Goal: Task Accomplishment & Management: Use online tool/utility

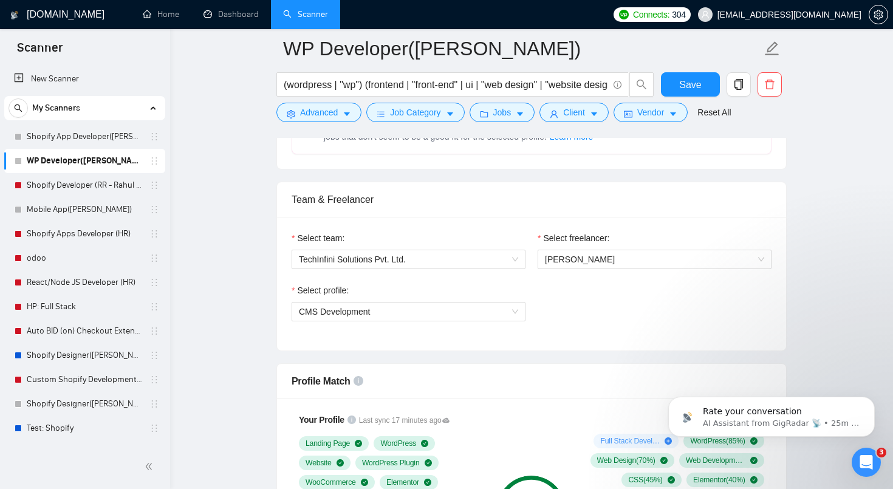
click at [314, 11] on link "Scanner" at bounding box center [305, 14] width 45 height 10
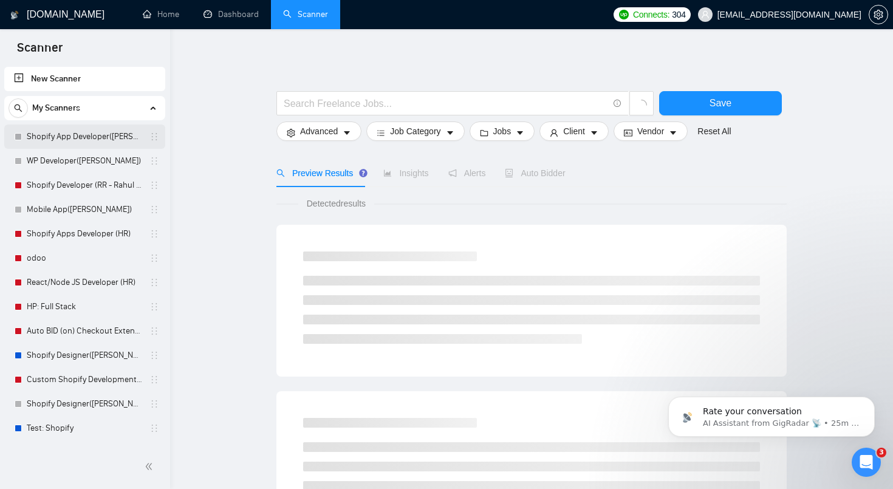
click at [66, 137] on link "Shopify App Developer([PERSON_NAME])" at bounding box center [84, 136] width 115 height 24
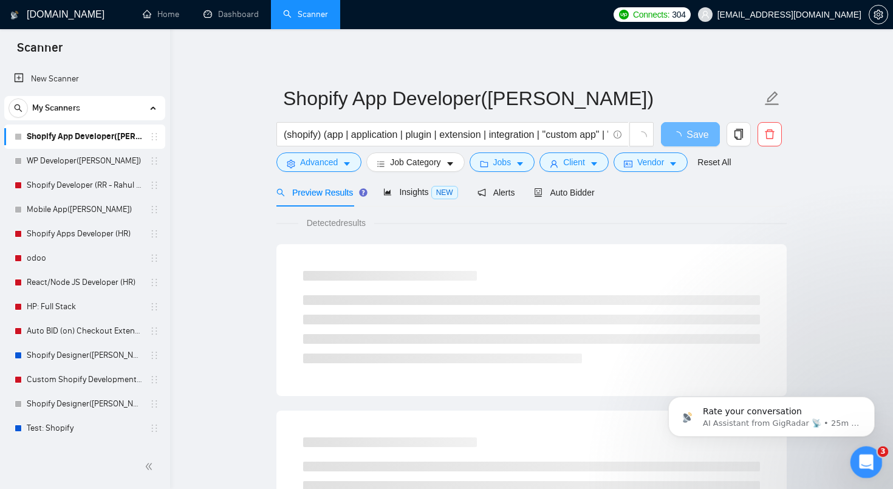
click at [868, 452] on div "Open Intercom Messenger" at bounding box center [864, 460] width 40 height 40
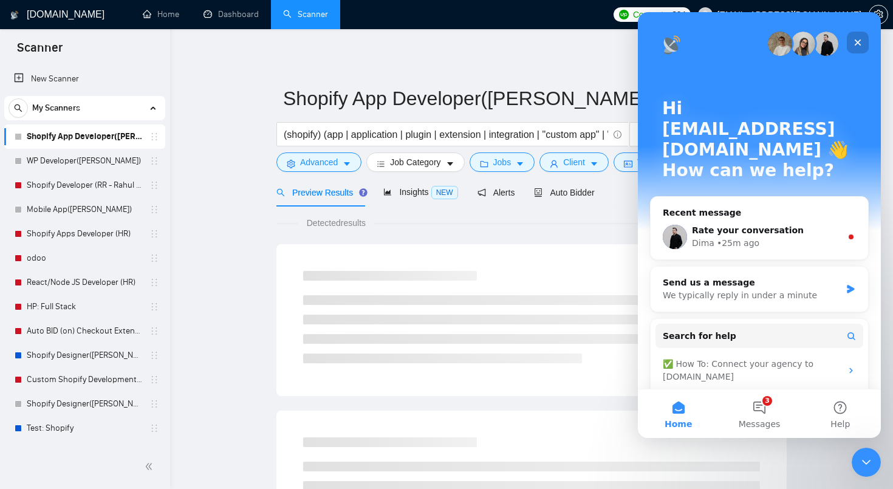
click at [862, 38] on icon "Close" at bounding box center [858, 43] width 10 height 10
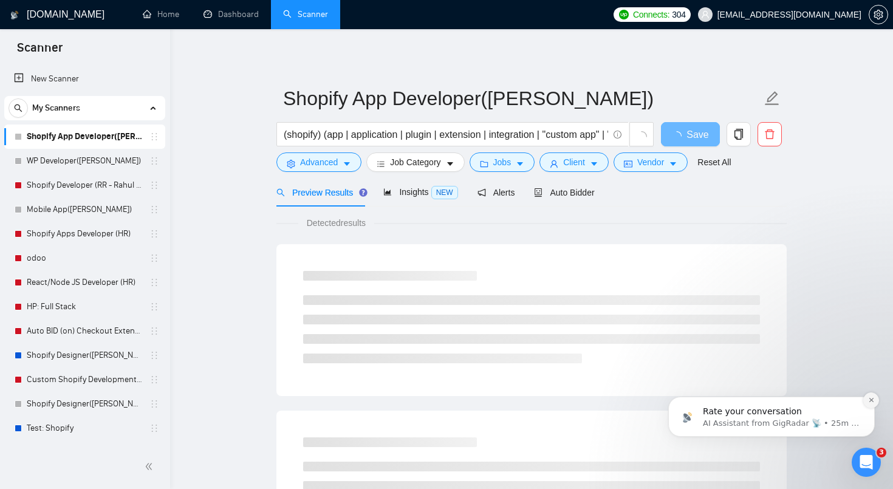
click at [869, 398] on icon "Dismiss notification" at bounding box center [871, 400] width 7 height 7
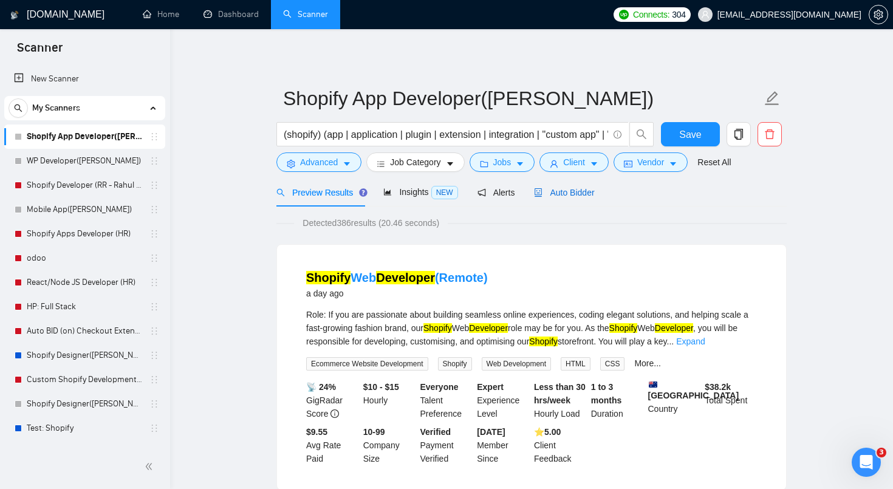
click at [568, 194] on span "Auto Bidder" at bounding box center [564, 193] width 60 height 10
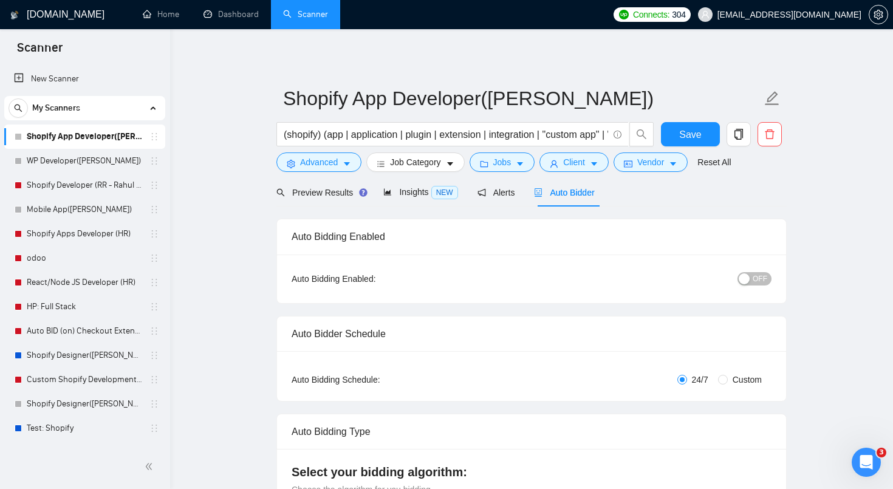
radio input "false"
radio input "true"
checkbox input "true"
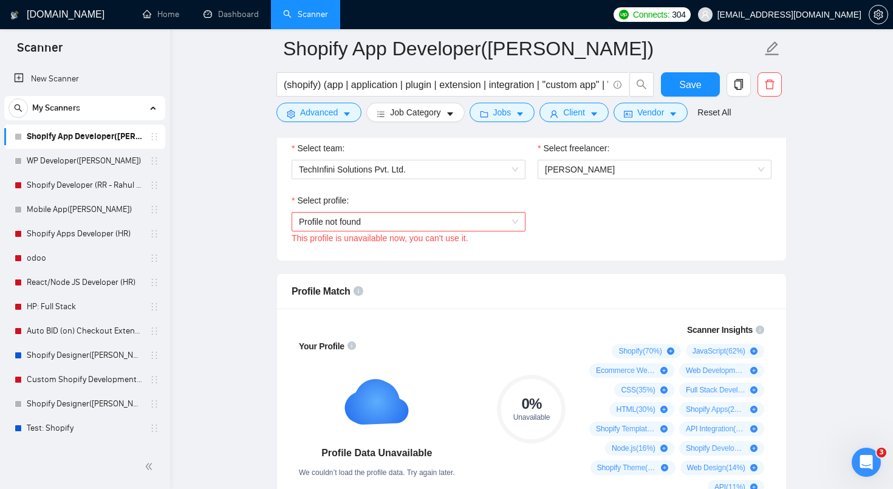
scroll to position [805, 0]
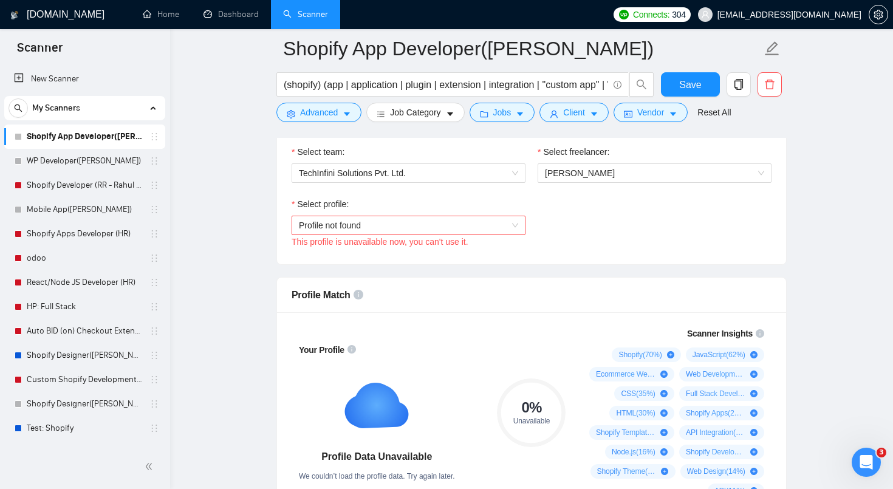
click at [502, 221] on span "Profile not found" at bounding box center [408, 225] width 219 height 18
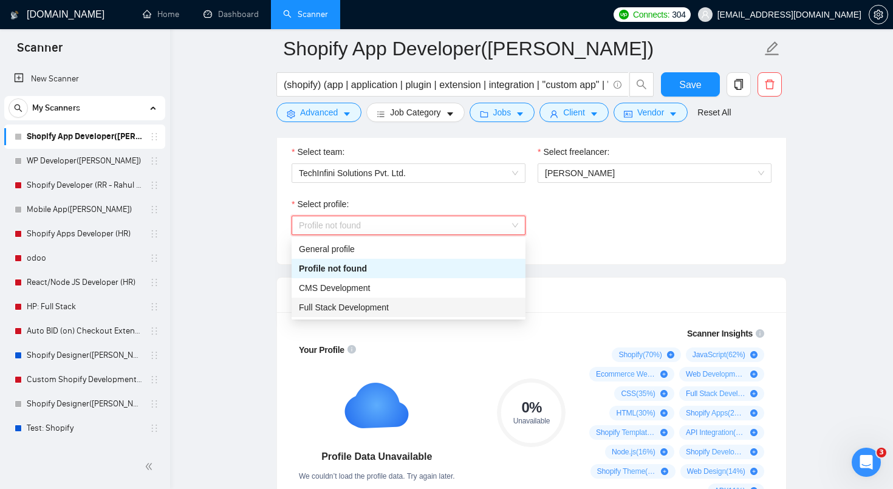
click at [452, 308] on div "Full Stack Development" at bounding box center [408, 307] width 219 height 13
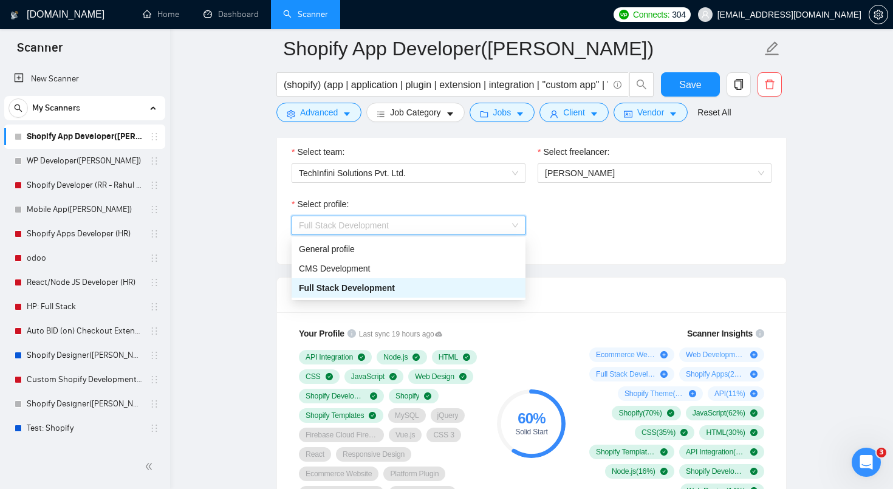
click at [476, 230] on span "Full Stack Development" at bounding box center [408, 225] width 219 height 18
click at [445, 267] on div "CMS Development" at bounding box center [408, 268] width 219 height 13
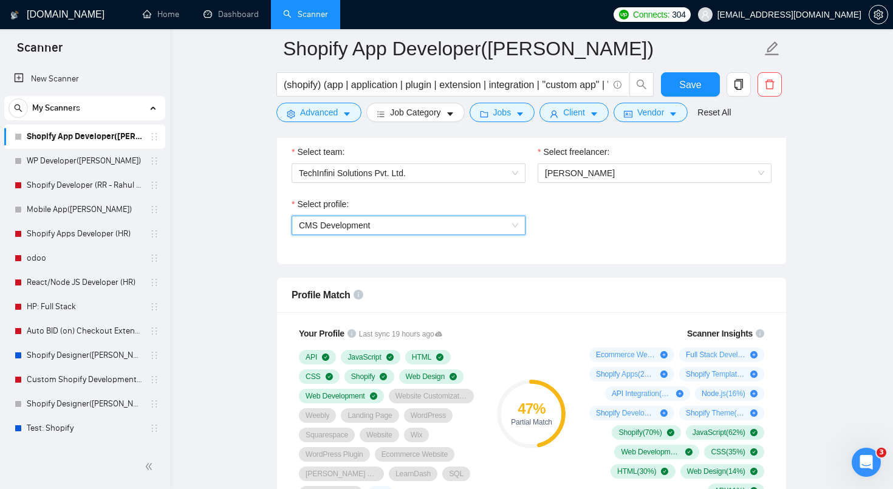
click at [463, 231] on span "CMS Development" at bounding box center [408, 225] width 219 height 18
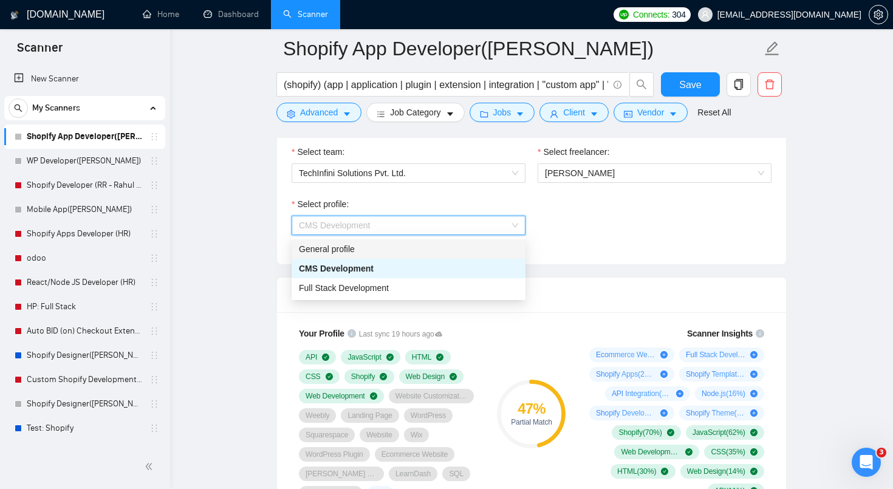
click at [441, 251] on div "General profile" at bounding box center [408, 248] width 219 height 13
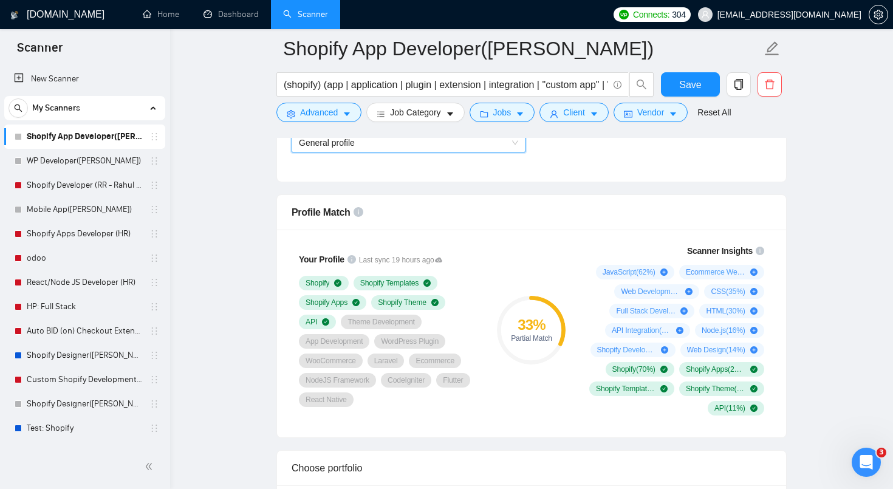
scroll to position [747, 0]
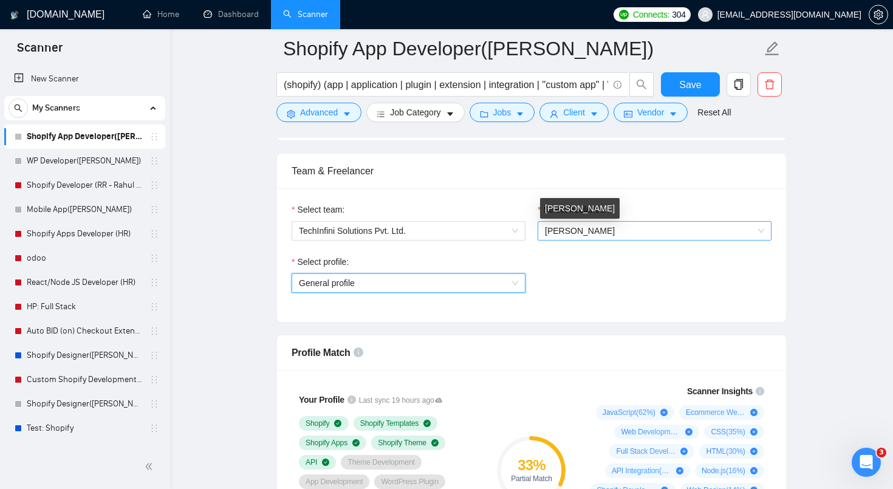
click at [573, 225] on span "[PERSON_NAME]" at bounding box center [654, 231] width 219 height 18
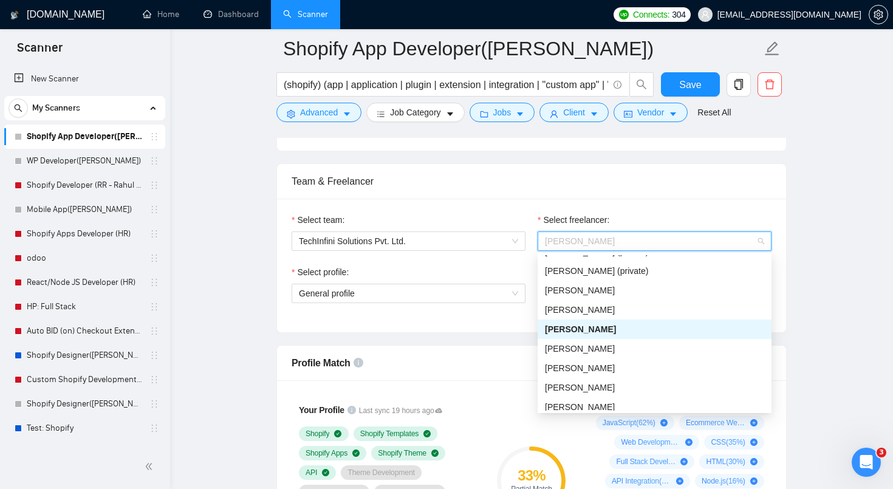
scroll to position [171, 0]
click at [625, 369] on div "[PERSON_NAME]" at bounding box center [654, 365] width 219 height 13
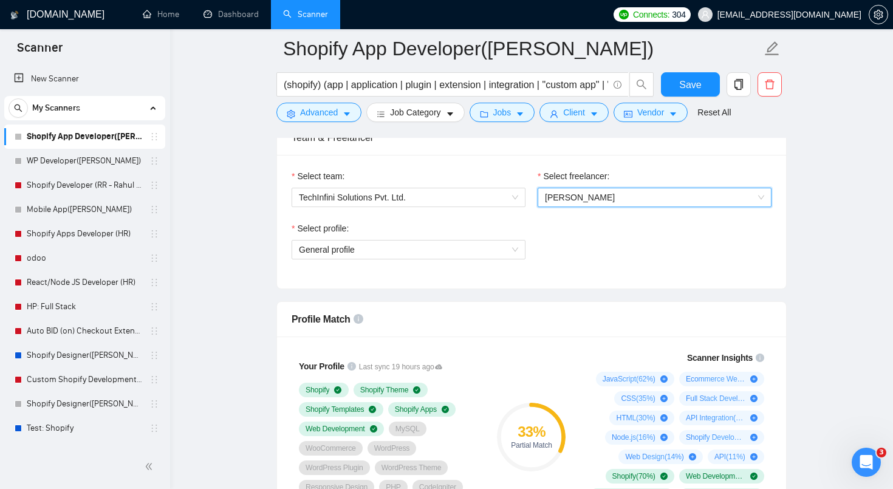
scroll to position [788, 0]
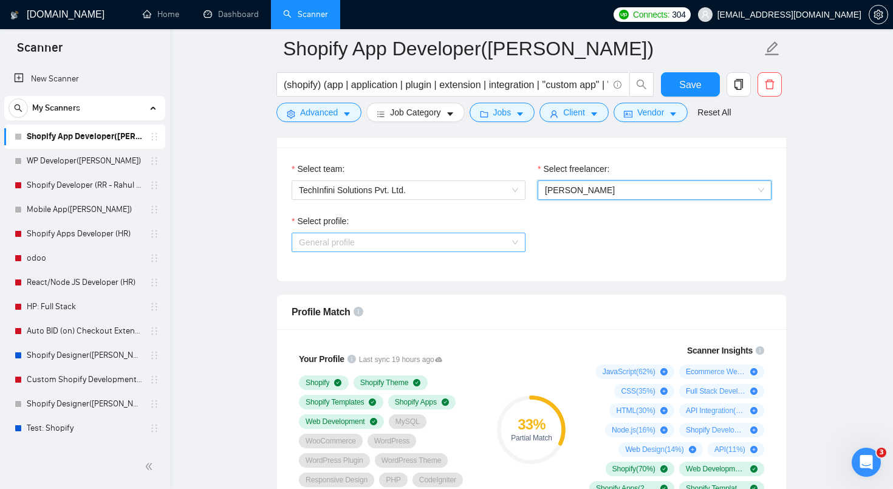
click at [486, 246] on span "General profile" at bounding box center [408, 242] width 219 height 18
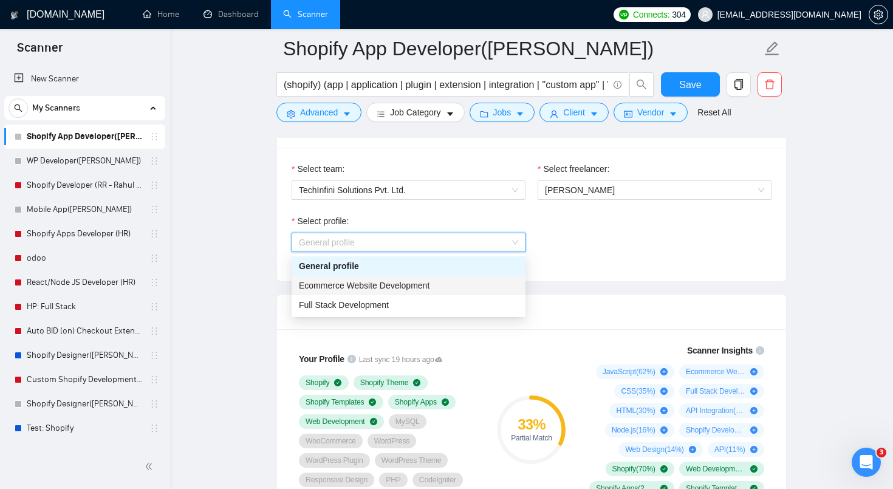
click at [471, 279] on div "Ecommerce Website Development" at bounding box center [408, 285] width 219 height 13
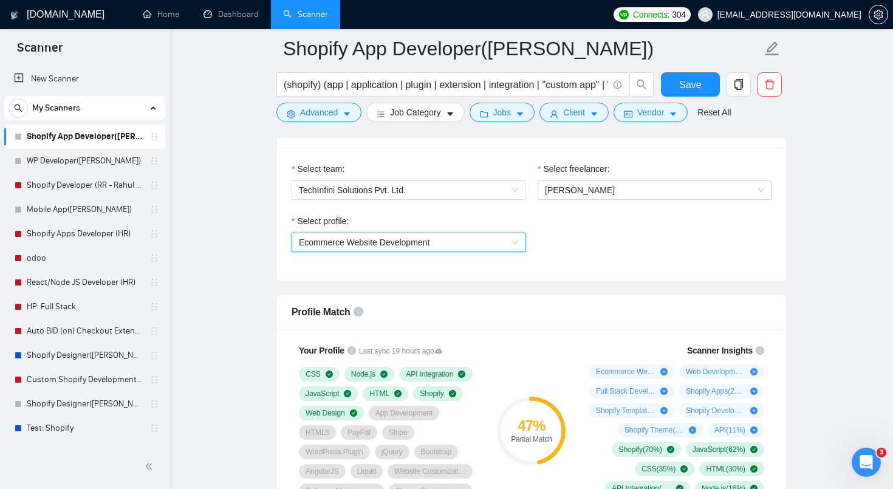
click at [478, 252] on div "Select profile: 1017484851352698949 Ecommerce Website Development" at bounding box center [408, 240] width 246 height 52
click at [478, 250] on span "Ecommerce Website Development" at bounding box center [408, 242] width 219 height 18
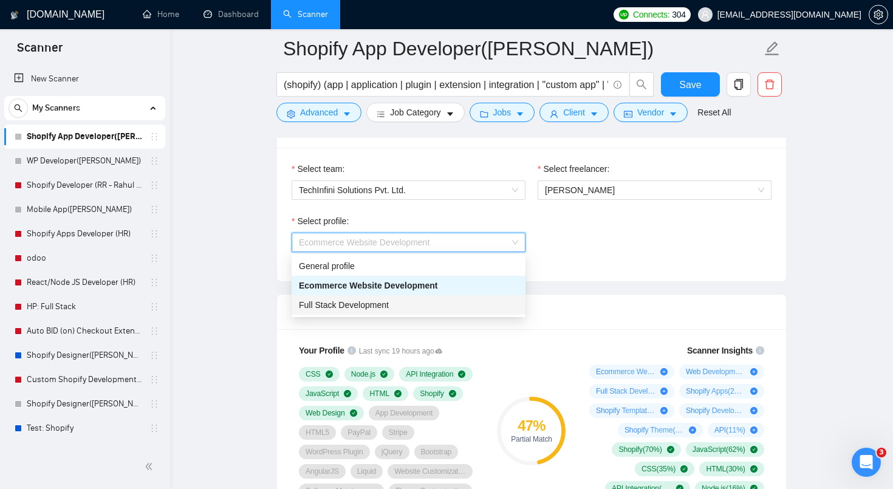
click at [447, 304] on div "Full Stack Development" at bounding box center [408, 304] width 219 height 13
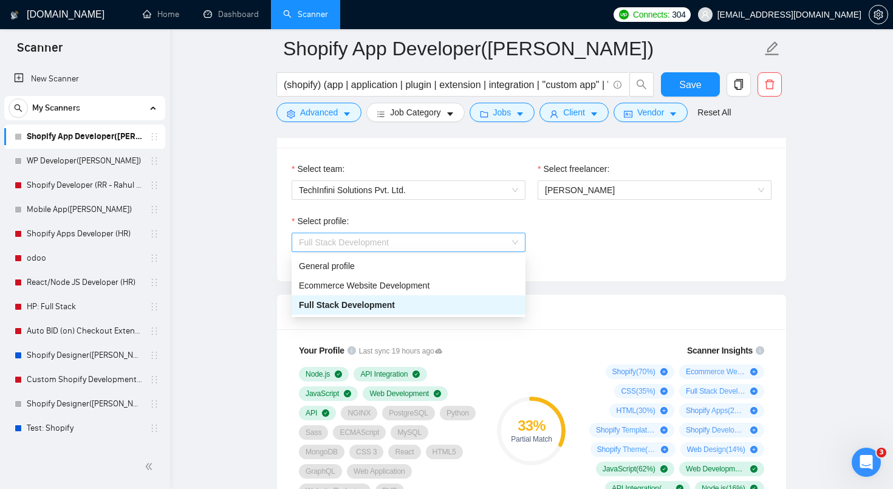
click at [384, 243] on span "Full Stack Development" at bounding box center [344, 242] width 90 height 10
click at [609, 187] on span "[PERSON_NAME]" at bounding box center [580, 190] width 70 height 10
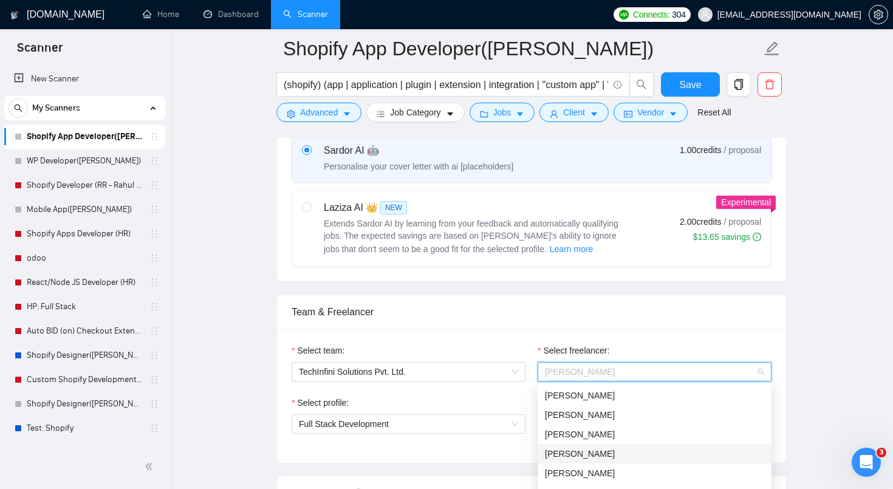
scroll to position [853, 0]
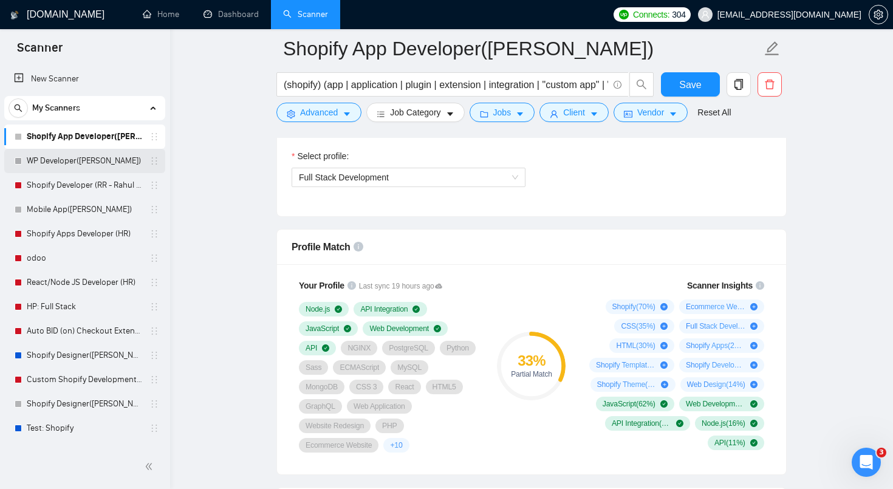
click at [101, 163] on link "WP Developer([PERSON_NAME])" at bounding box center [84, 161] width 115 height 24
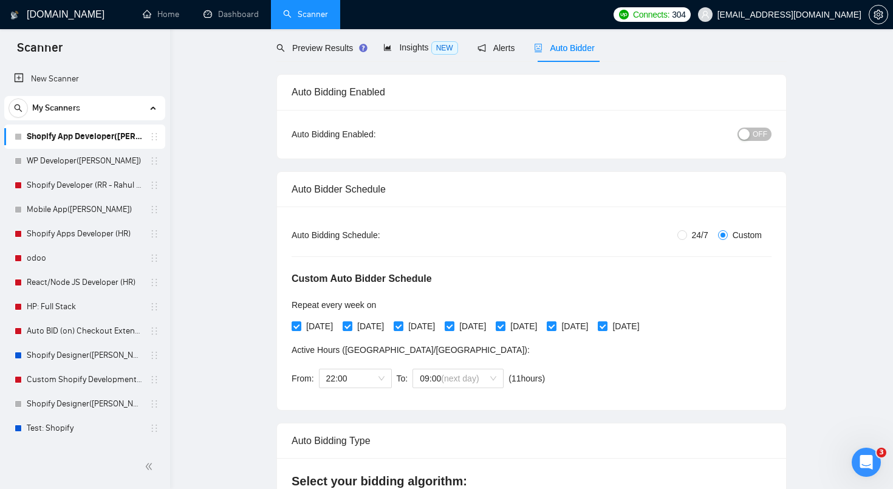
scroll to position [0, 0]
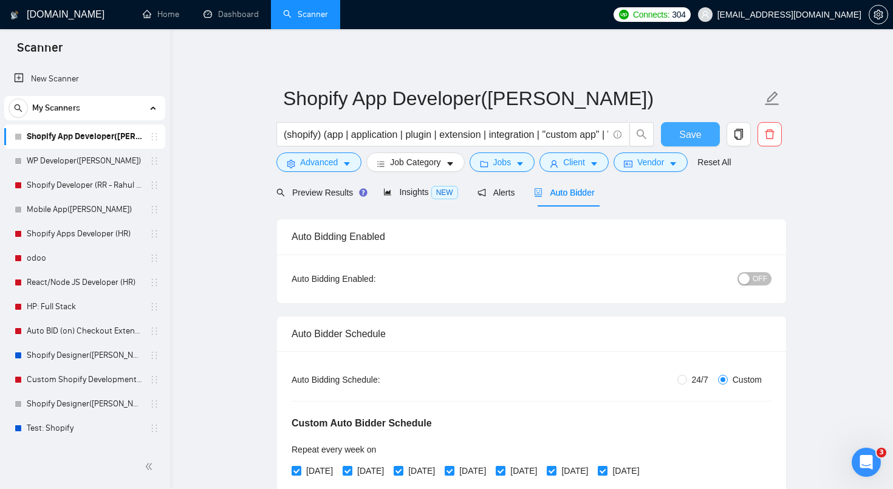
click at [679, 133] on button "Save" at bounding box center [690, 134] width 59 height 24
click at [104, 165] on link "WP Developer([PERSON_NAME])" at bounding box center [84, 161] width 115 height 24
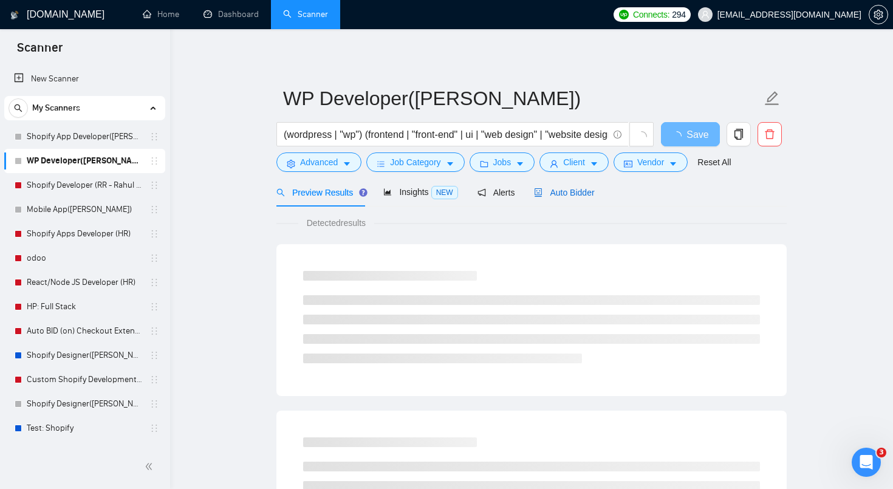
click at [569, 195] on span "Auto Bidder" at bounding box center [564, 193] width 60 height 10
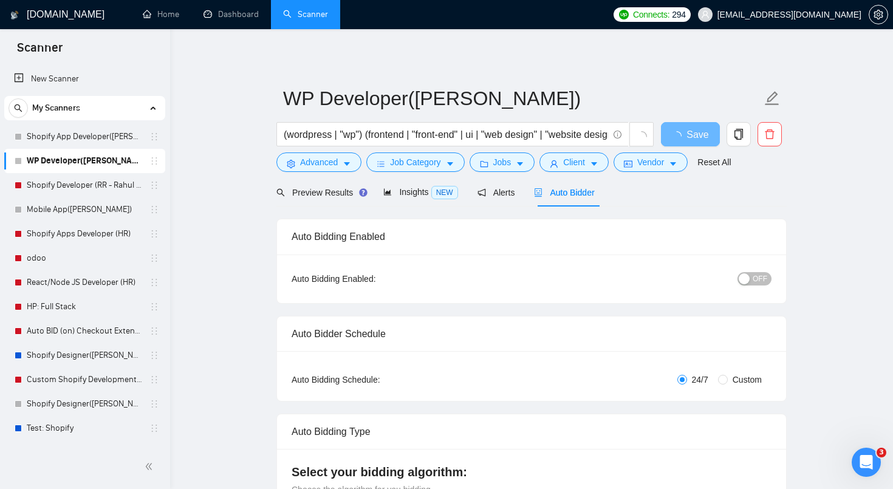
radio input "false"
radio input "true"
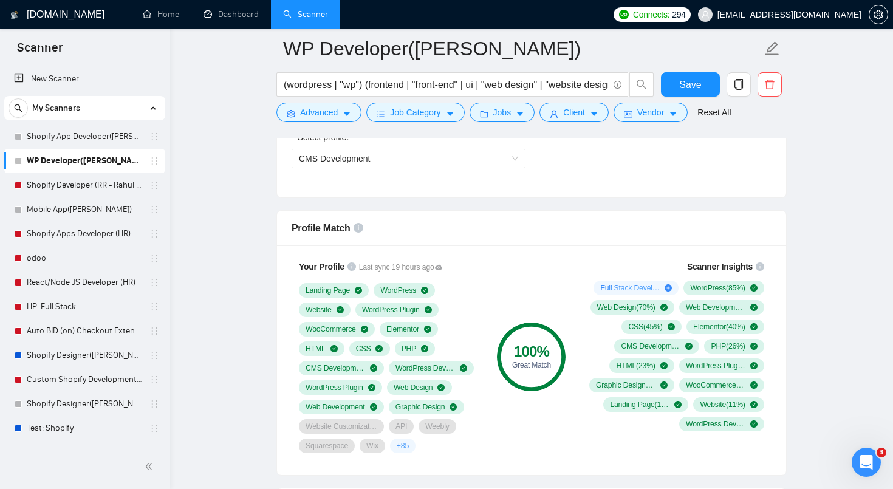
scroll to position [848, 0]
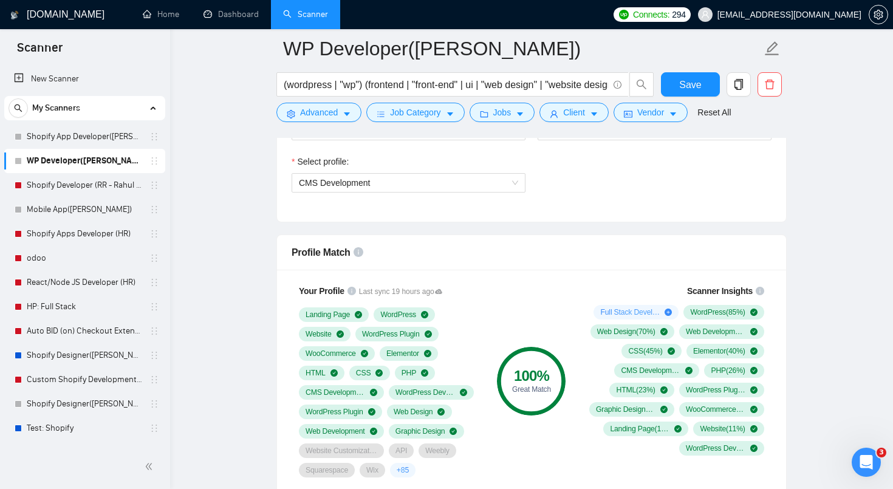
click at [665, 196] on div "Select profile: CMS Development" at bounding box center [531, 181] width 492 height 52
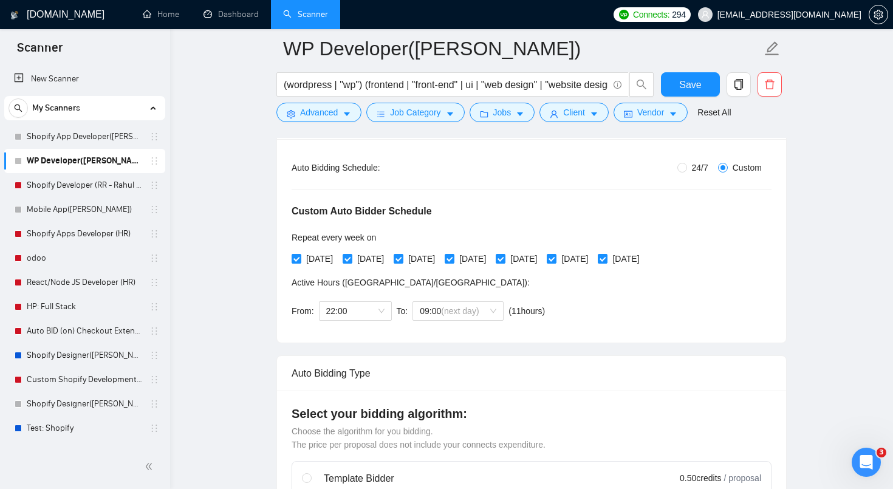
scroll to position [244, 0]
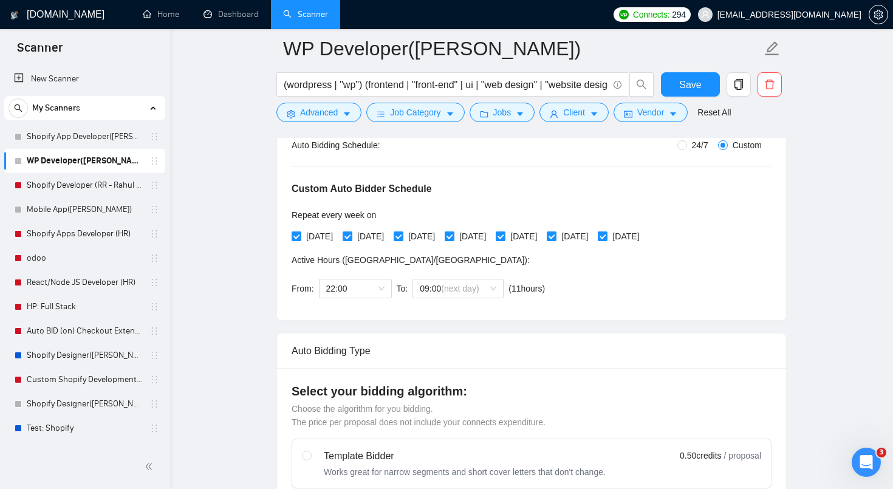
click at [356, 349] on div "Auto Bidding Type" at bounding box center [531, 350] width 480 height 35
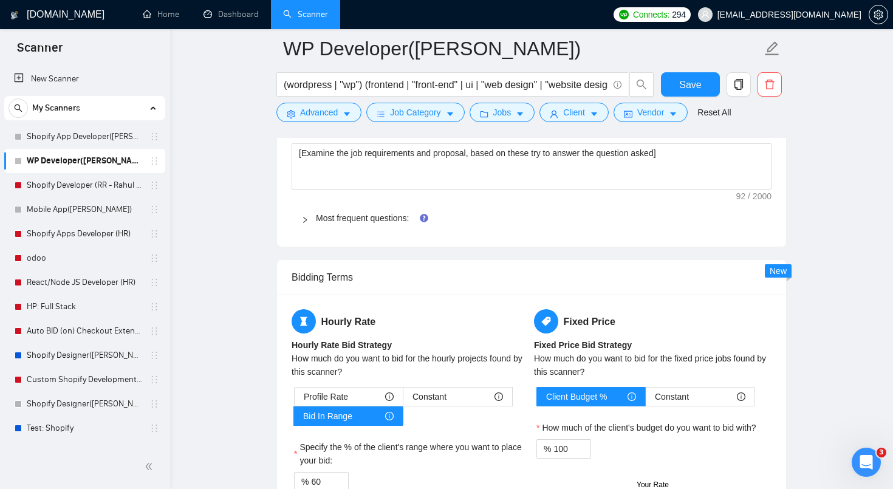
scroll to position [2034, 0]
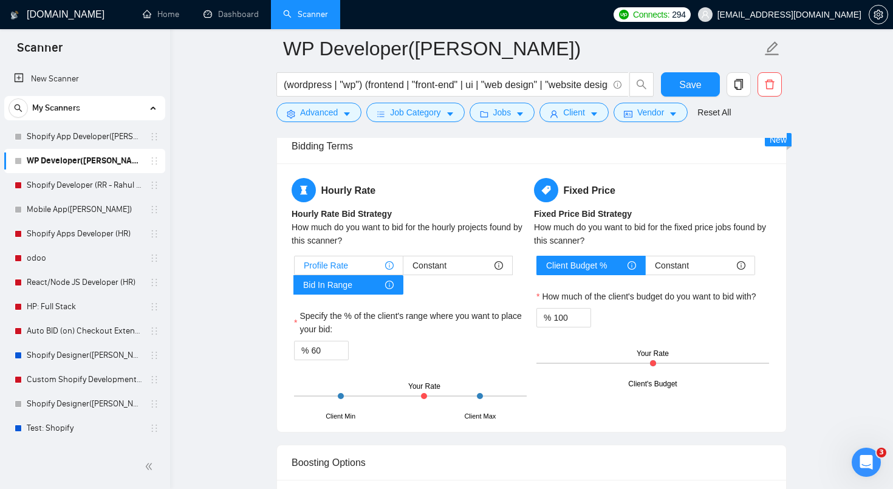
click at [340, 267] on span "Profile Rate" at bounding box center [326, 265] width 44 height 18
click at [294, 268] on input "Profile Rate" at bounding box center [294, 268] width 0 height 0
type input "50"
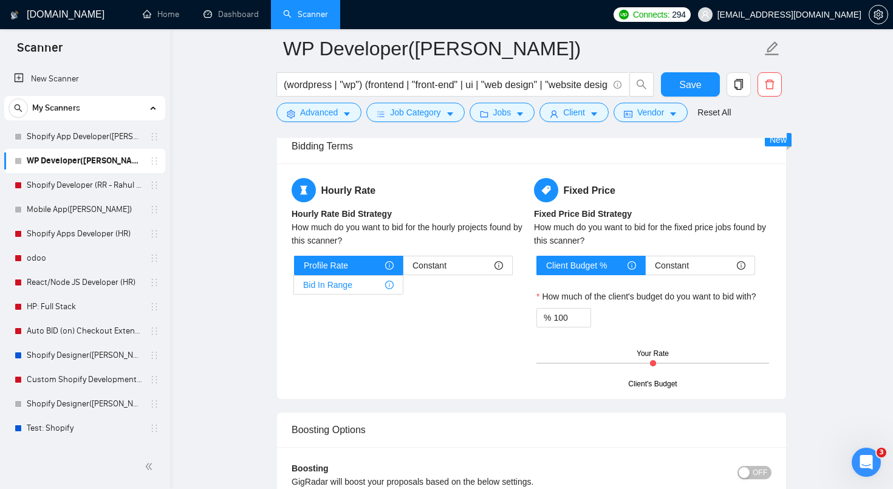
click at [343, 286] on span "Bid In Range" at bounding box center [327, 285] width 49 height 18
click at [294, 288] on input "Bid In Range" at bounding box center [294, 288] width 0 height 0
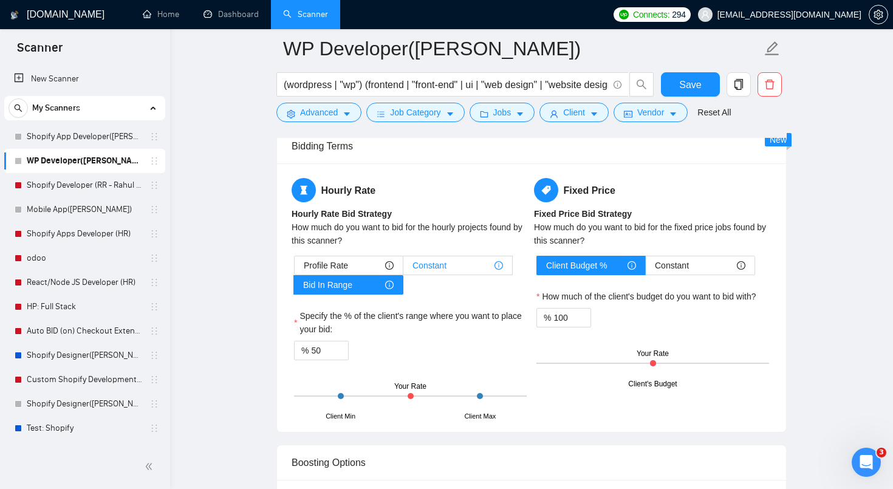
click at [440, 267] on span "Constant" at bounding box center [429, 265] width 34 height 18
click at [403, 268] on input "Constant" at bounding box center [403, 268] width 0 height 0
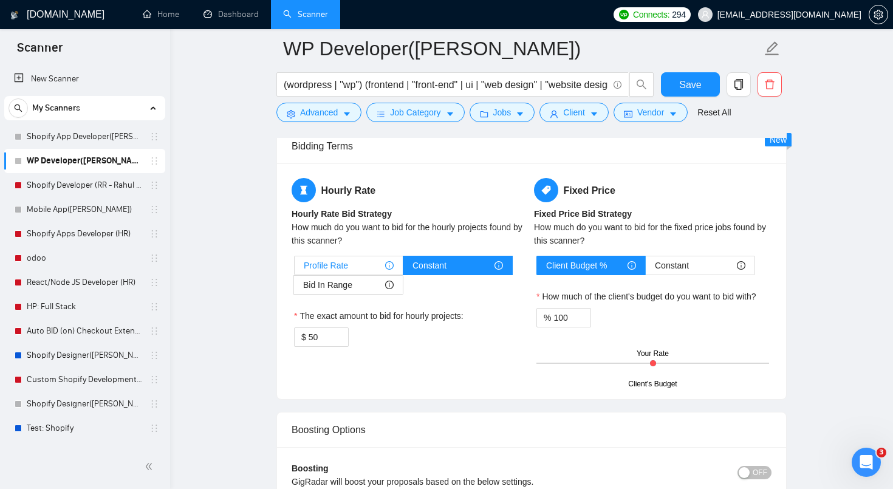
click at [370, 268] on div "Profile Rate" at bounding box center [349, 265] width 90 height 18
click at [294, 268] on input "Profile Rate" at bounding box center [294, 268] width 0 height 0
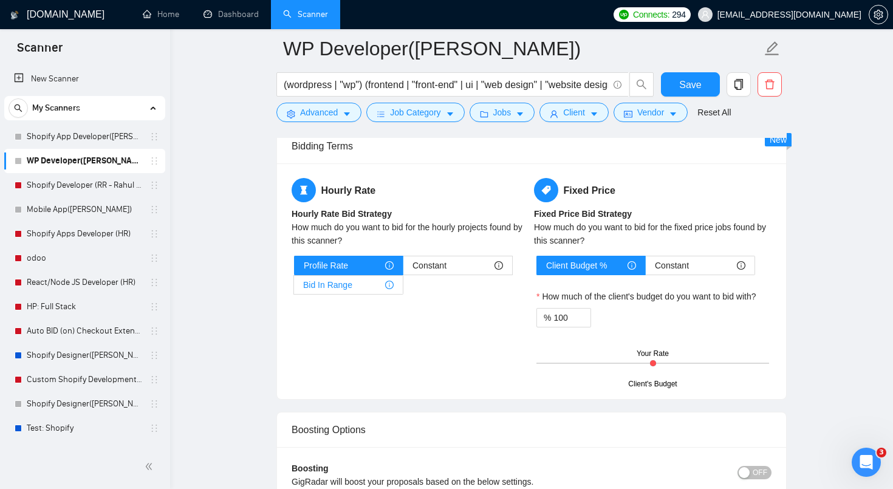
click at [334, 279] on span "Bid In Range" at bounding box center [327, 285] width 49 height 18
click at [294, 288] on input "Bid In Range" at bounding box center [294, 288] width 0 height 0
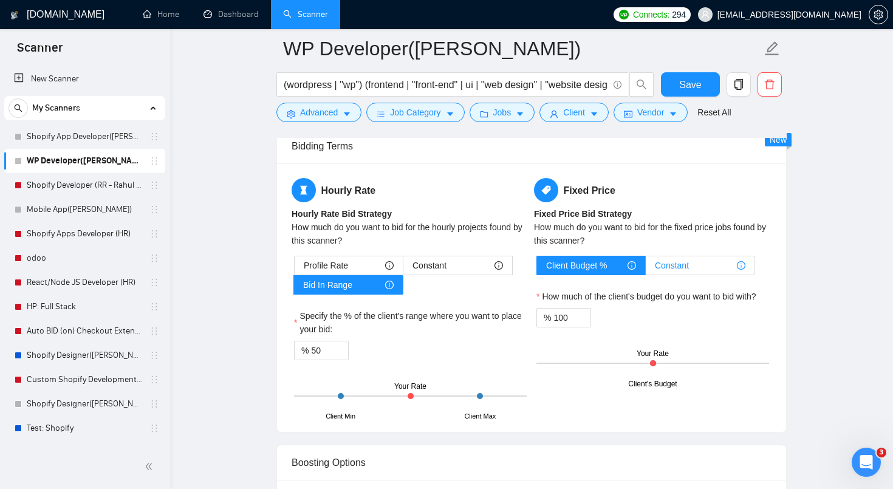
click at [683, 267] on span "Constant" at bounding box center [672, 265] width 34 height 18
click at [645, 268] on input "Constant" at bounding box center [645, 268] width 0 height 0
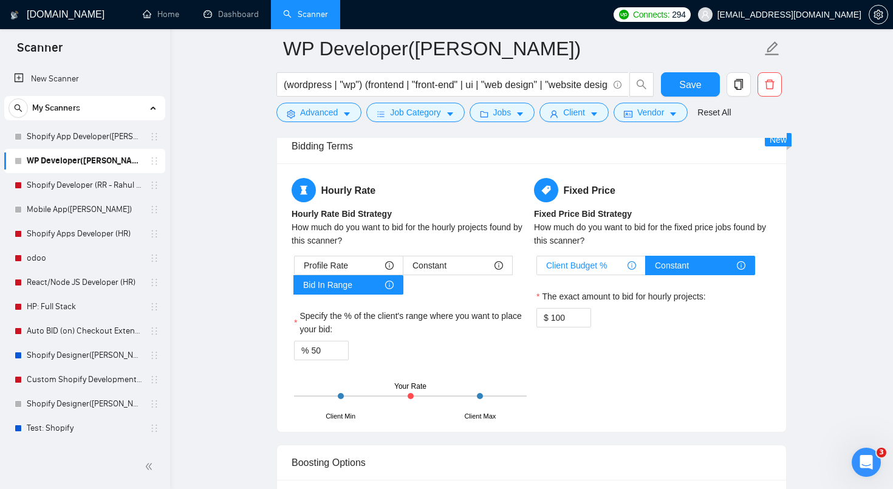
click at [574, 268] on span "Client Budget %" at bounding box center [576, 265] width 61 height 18
click at [537, 268] on input "Client Budget %" at bounding box center [537, 268] width 0 height 0
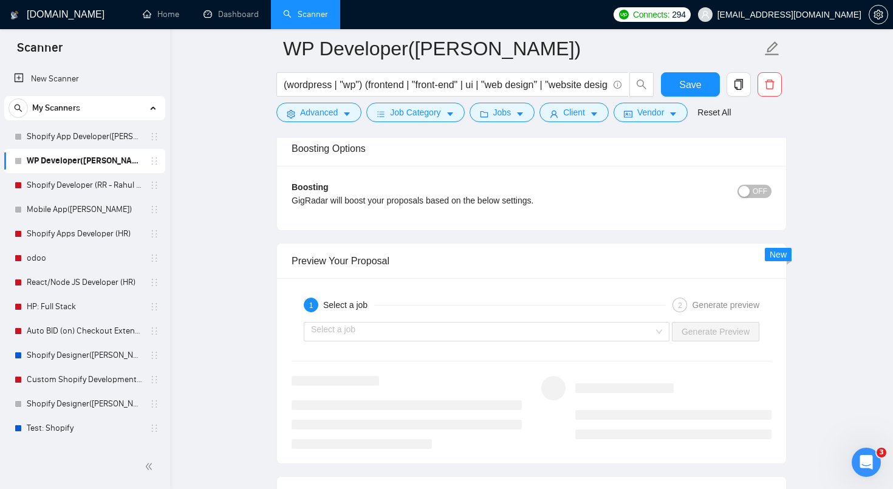
scroll to position [2352, 0]
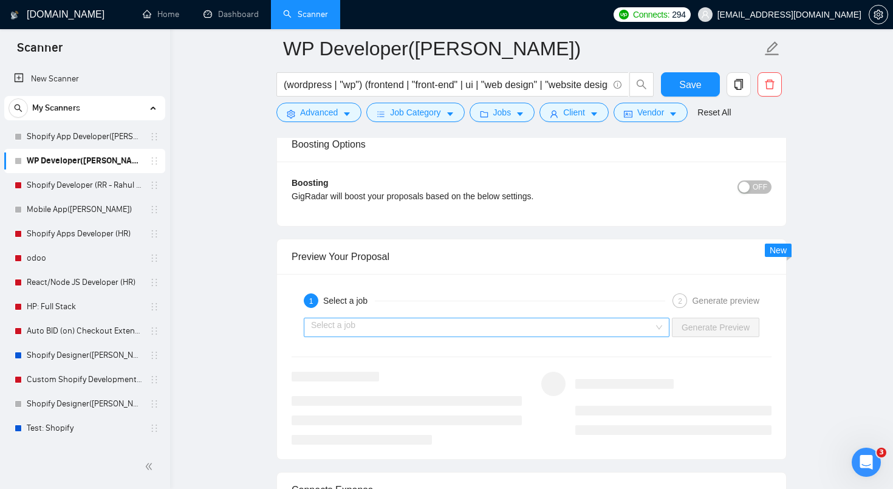
click at [438, 325] on input "search" at bounding box center [482, 327] width 342 height 18
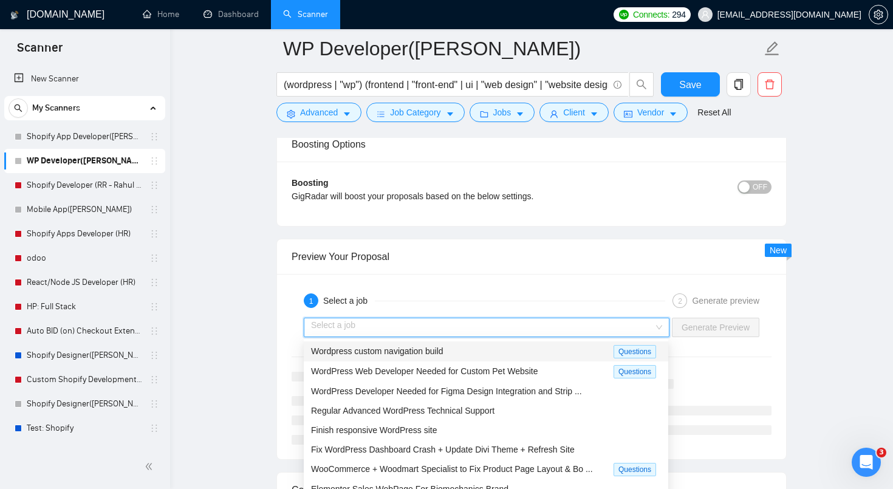
click at [438, 353] on span "Wordpress custom navigation build" at bounding box center [377, 351] width 132 height 10
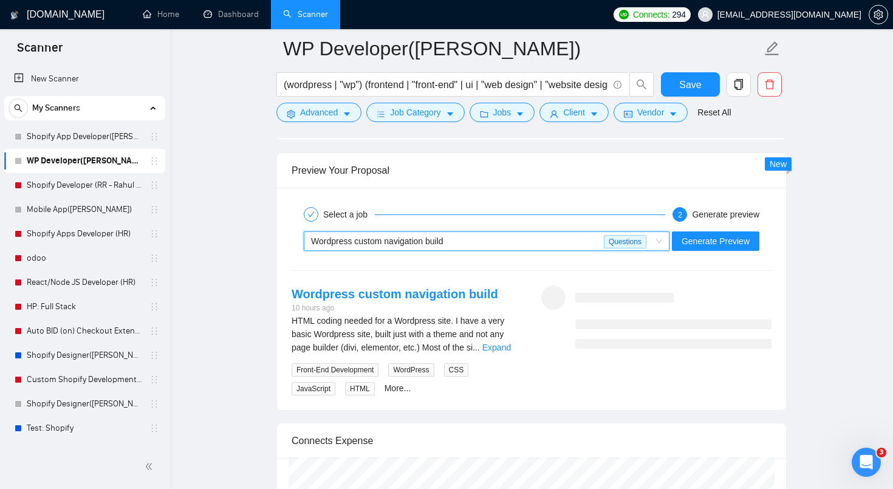
scroll to position [2439, 0]
click at [449, 240] on div "Wordpress custom navigation build" at bounding box center [457, 240] width 293 height 18
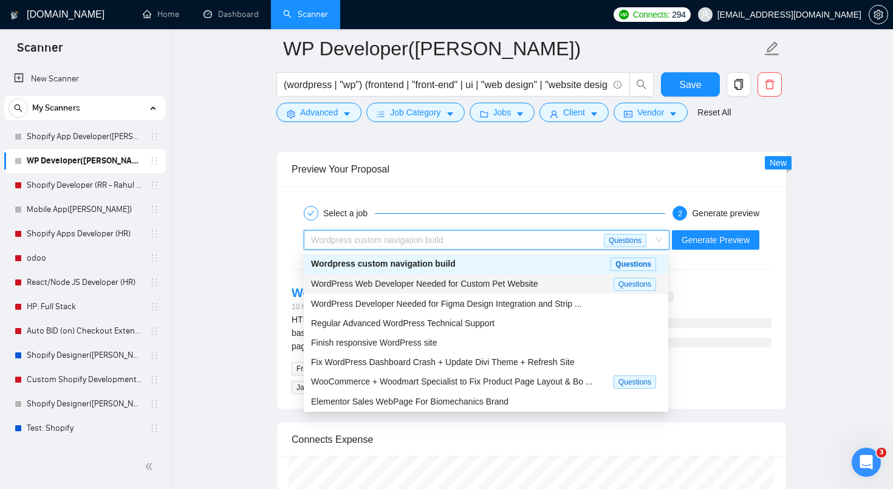
click at [456, 279] on span "WordPress Web Developer Needed for Custom Pet Website" at bounding box center [424, 284] width 227 height 10
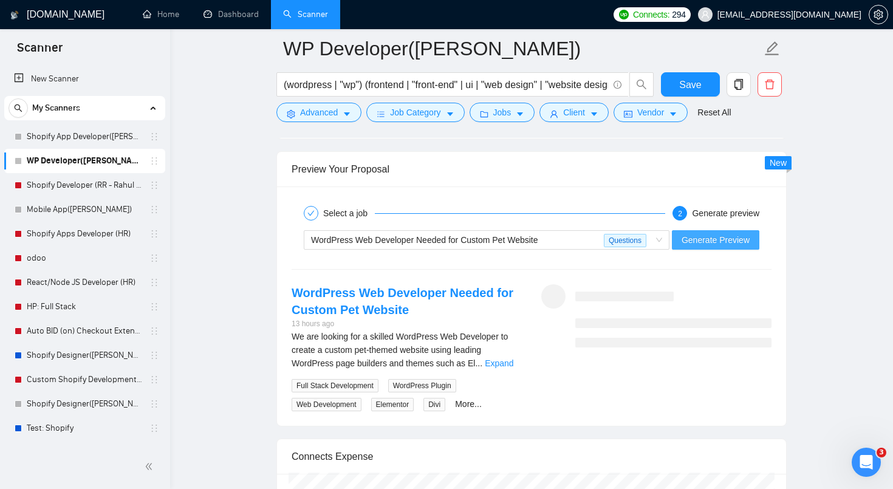
click at [746, 241] on span "Generate Preview" at bounding box center [715, 239] width 68 height 13
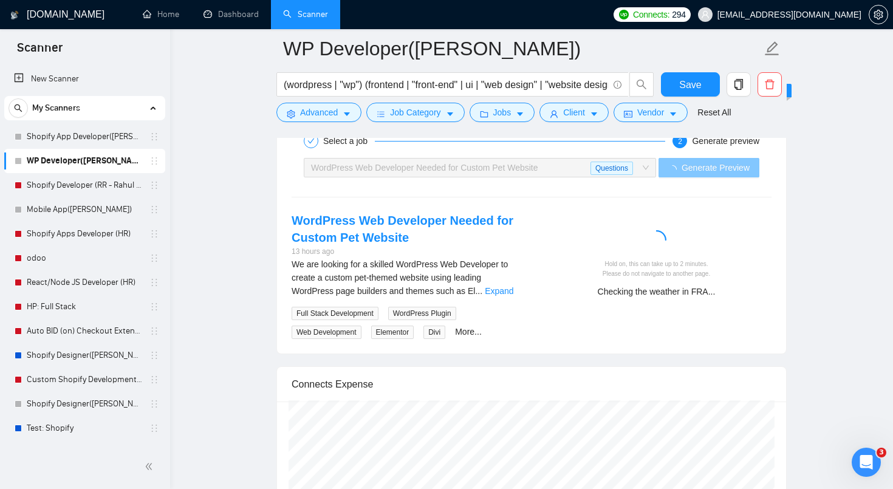
scroll to position [2535, 0]
